Goal: Information Seeking & Learning: Stay updated

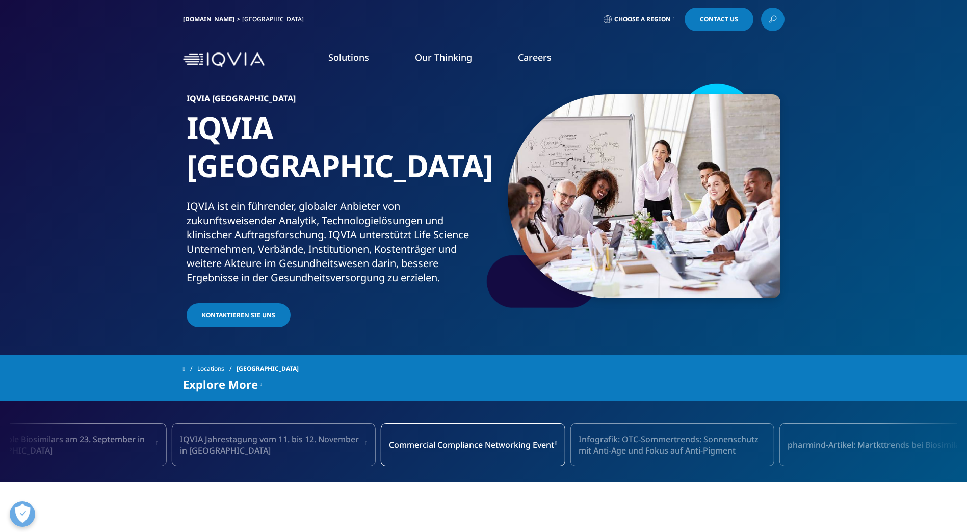
click at [189, 18] on link "[DOMAIN_NAME]" at bounding box center [208, 19] width 51 height 9
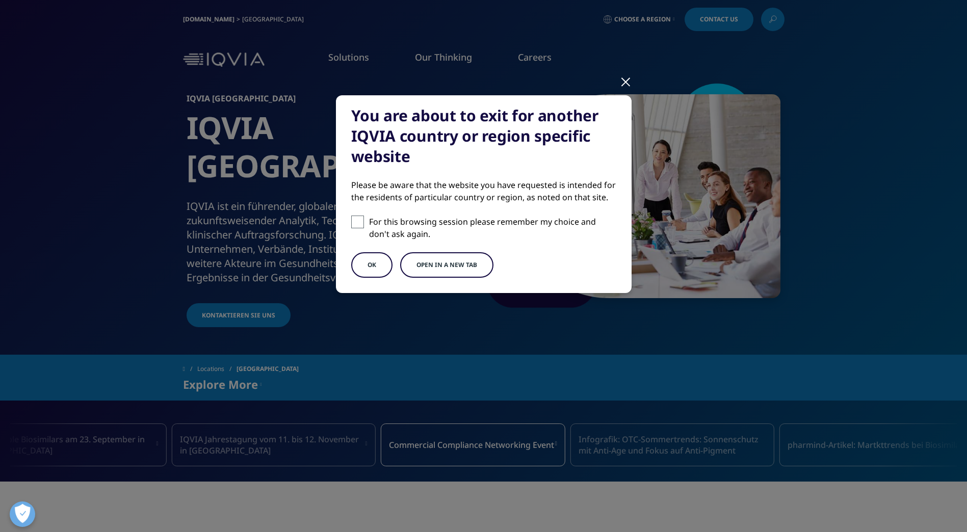
click at [367, 261] on button "OK" at bounding box center [371, 264] width 41 height 25
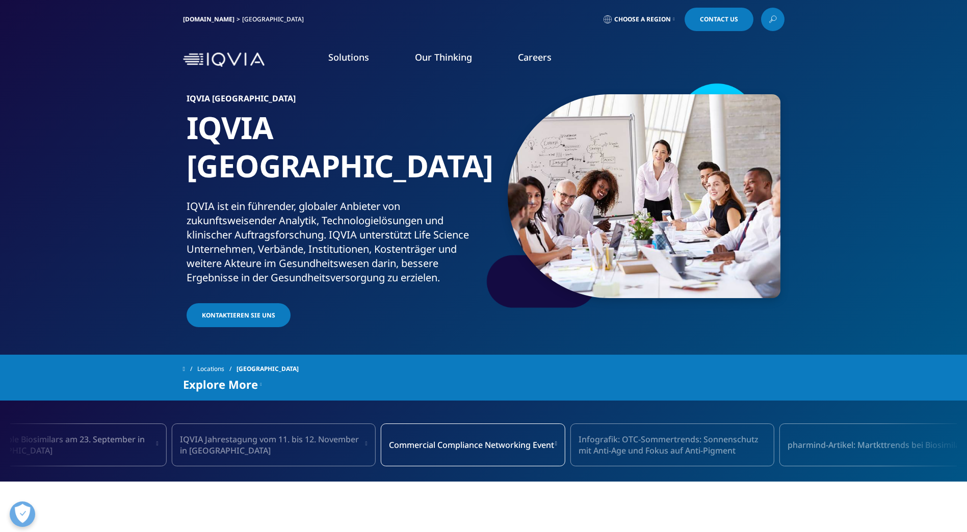
click at [367, 261] on div "IQVIA Deutschland IQVIA Deutschland IQVIA ist ein führender, globaler Anbieter …" at bounding box center [336, 211] width 298 height 235
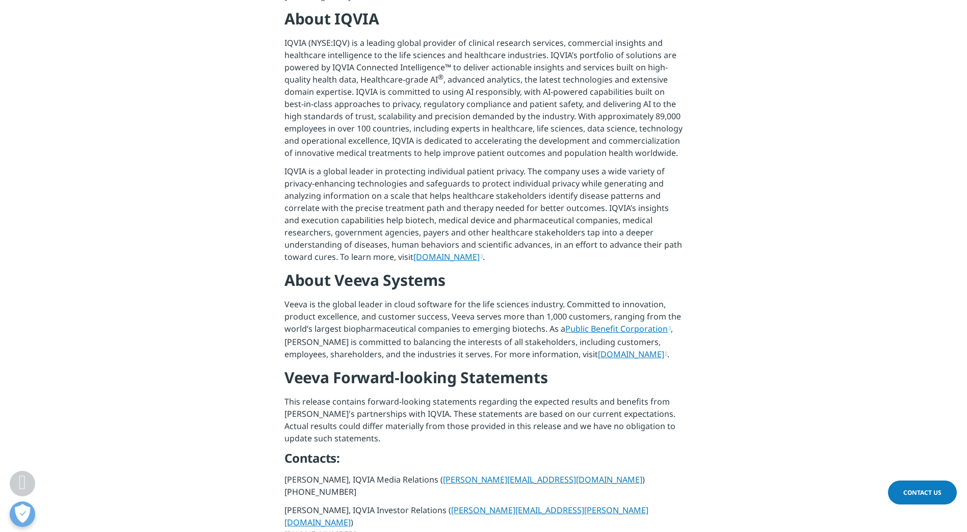
scroll to position [867, 0]
